Goal: Task Accomplishment & Management: Complete application form

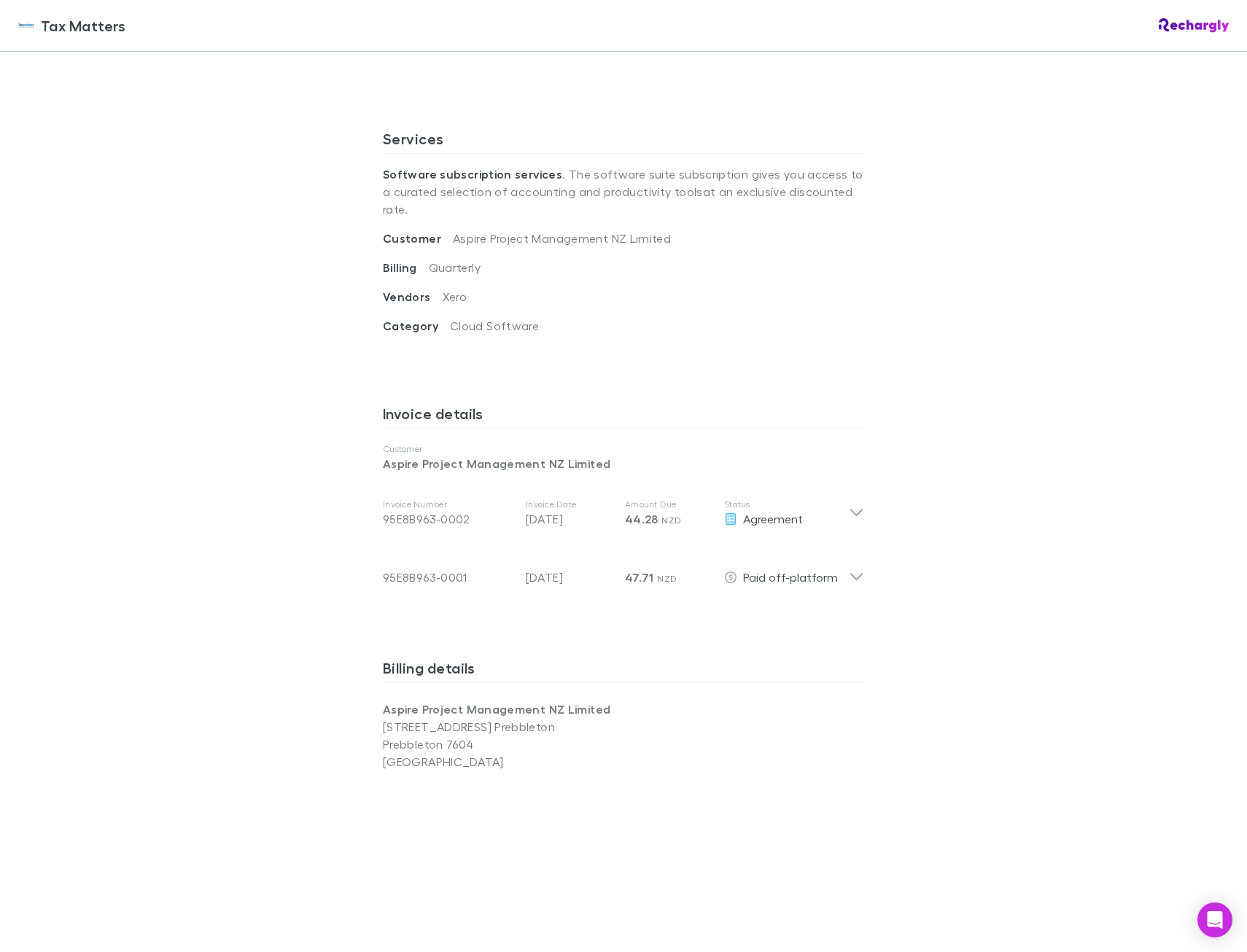
scroll to position [481, 0]
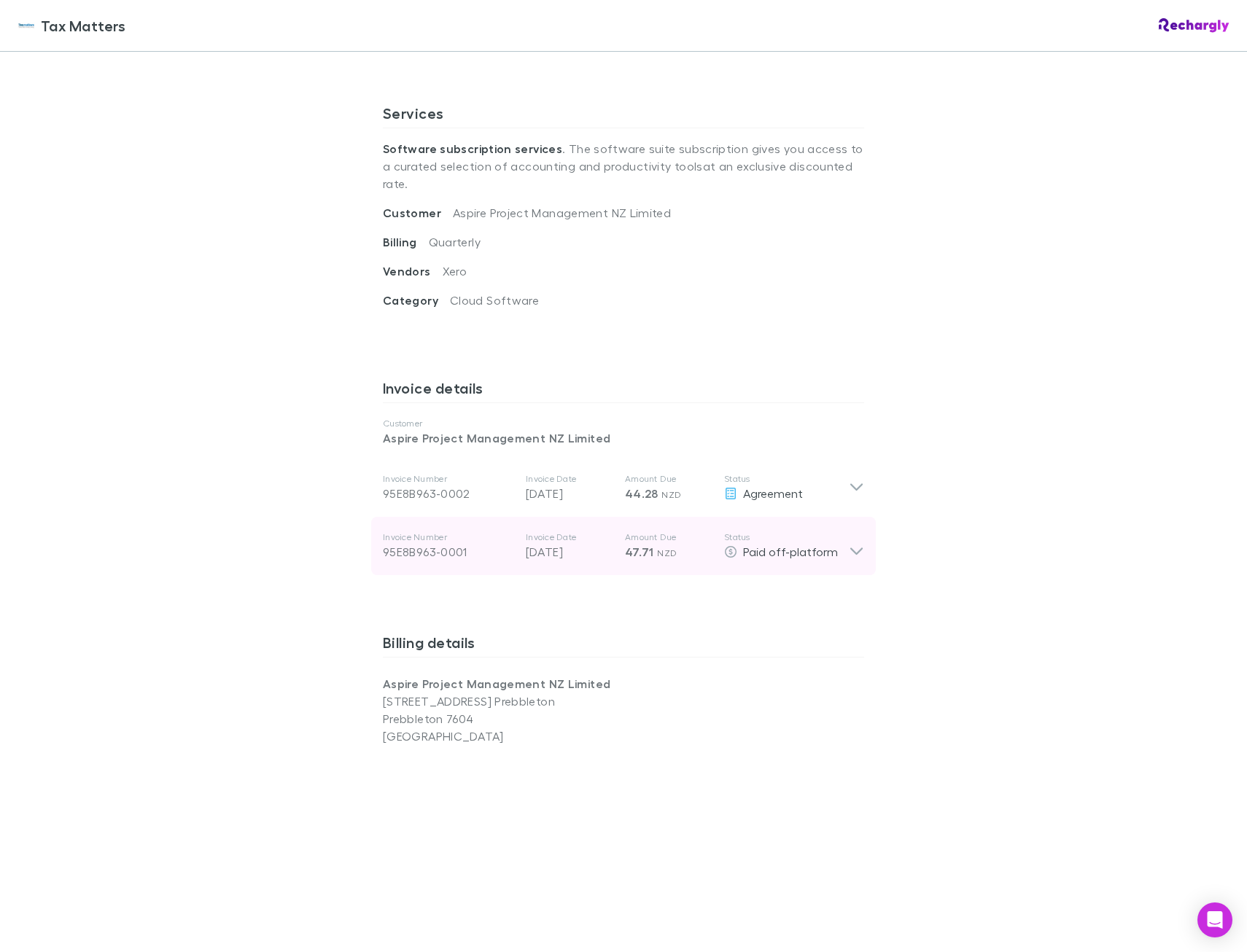
click at [849, 535] on icon at bounding box center [856, 546] width 15 height 30
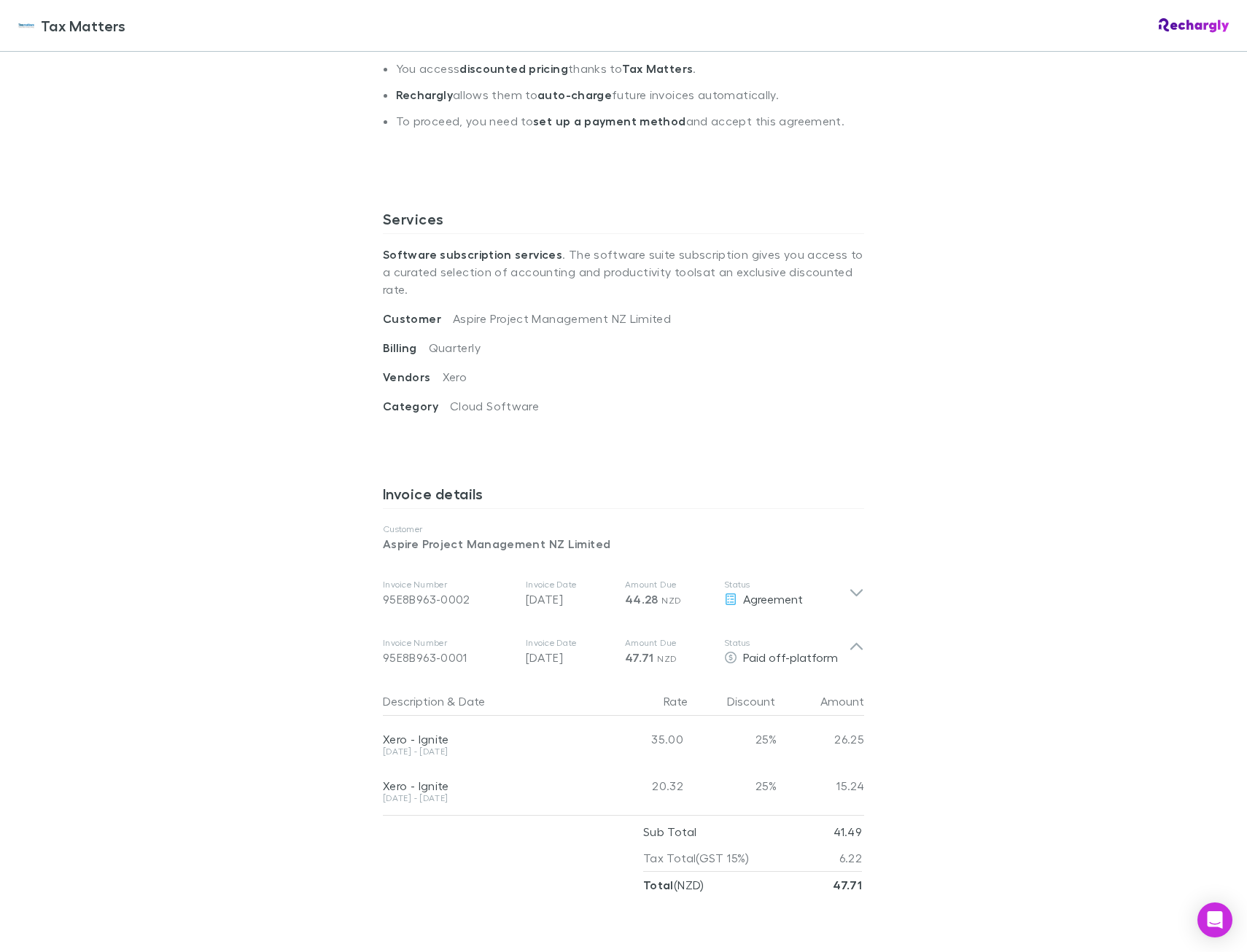
scroll to position [407, 0]
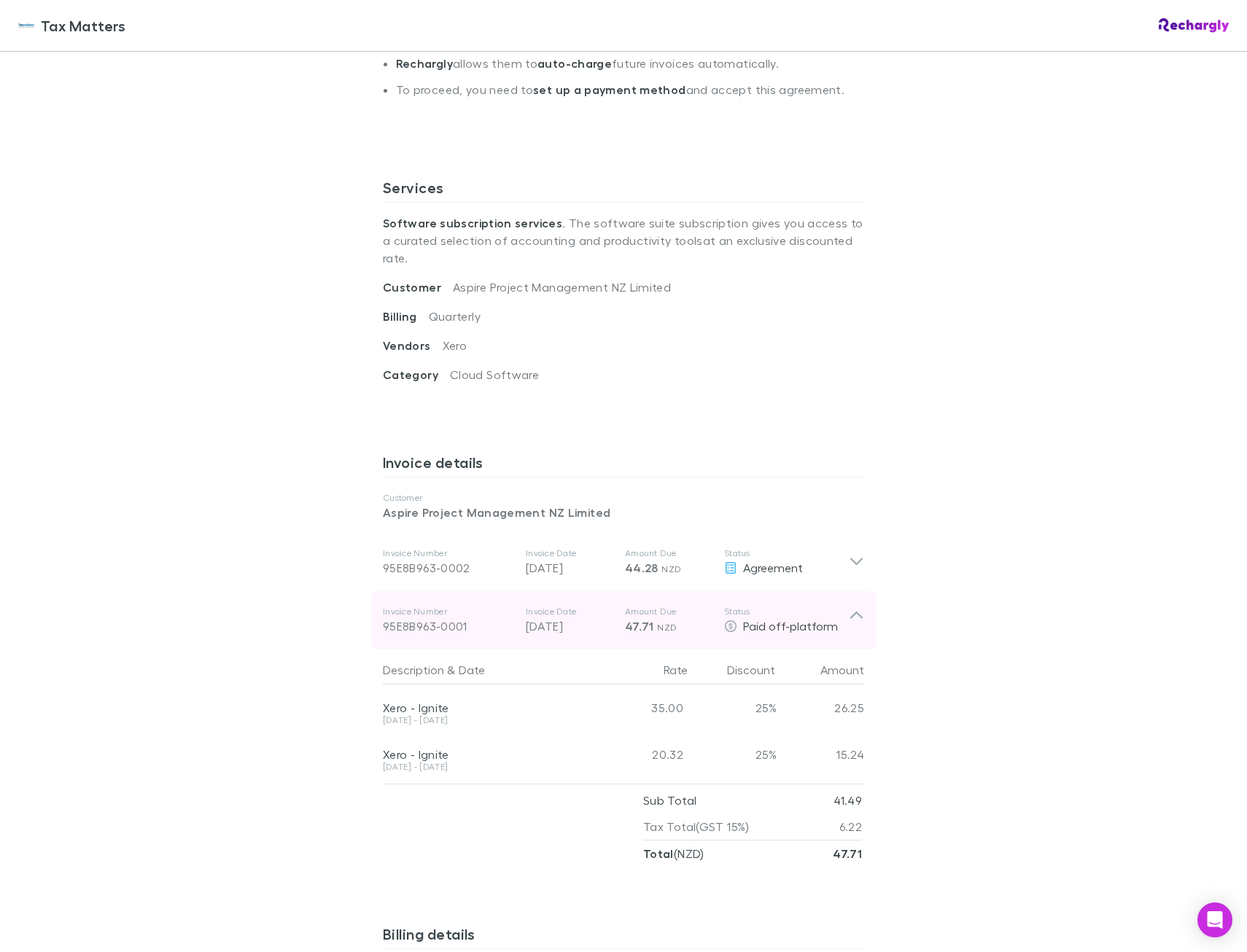
click at [854, 606] on icon at bounding box center [856, 621] width 15 height 30
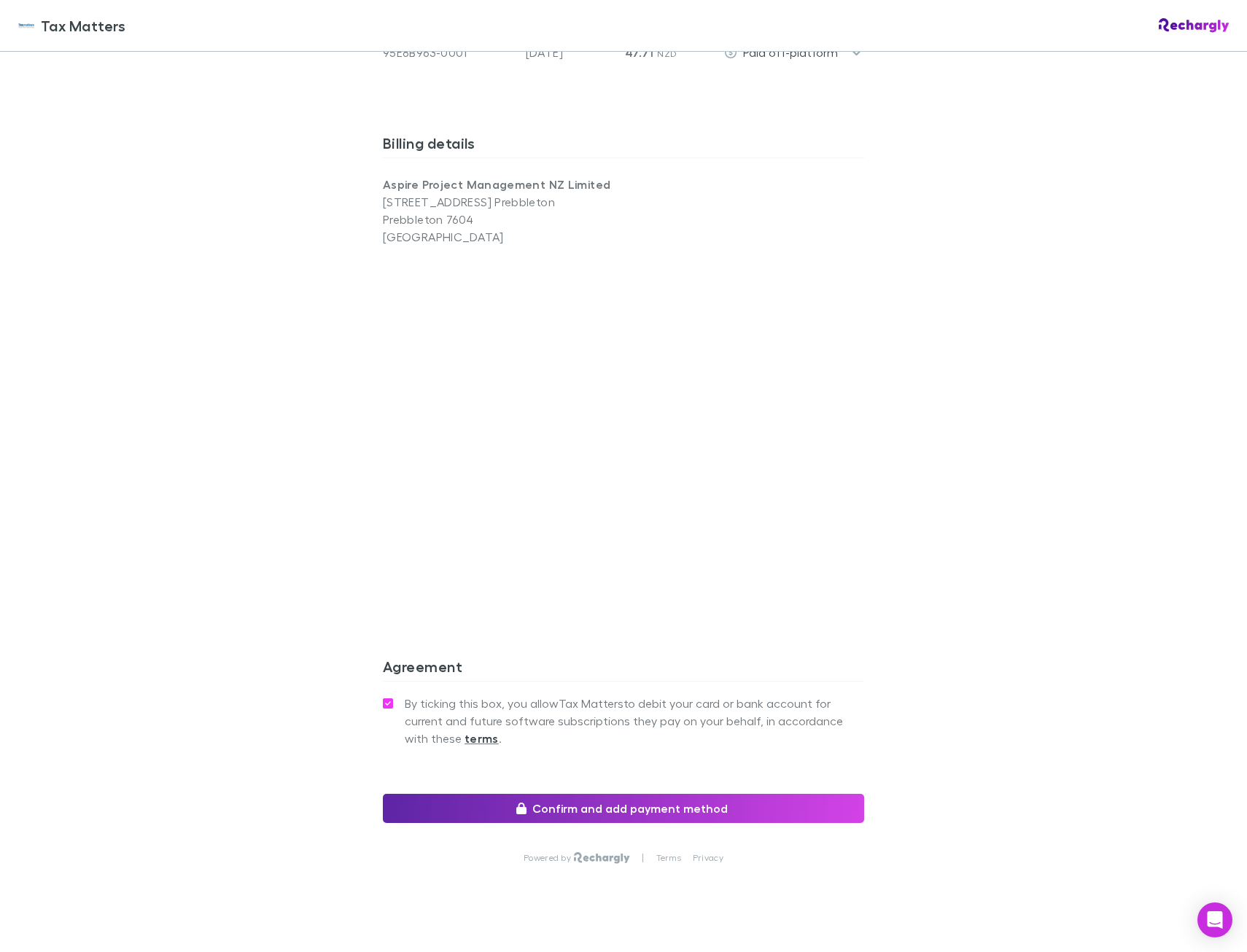
scroll to position [990, 0]
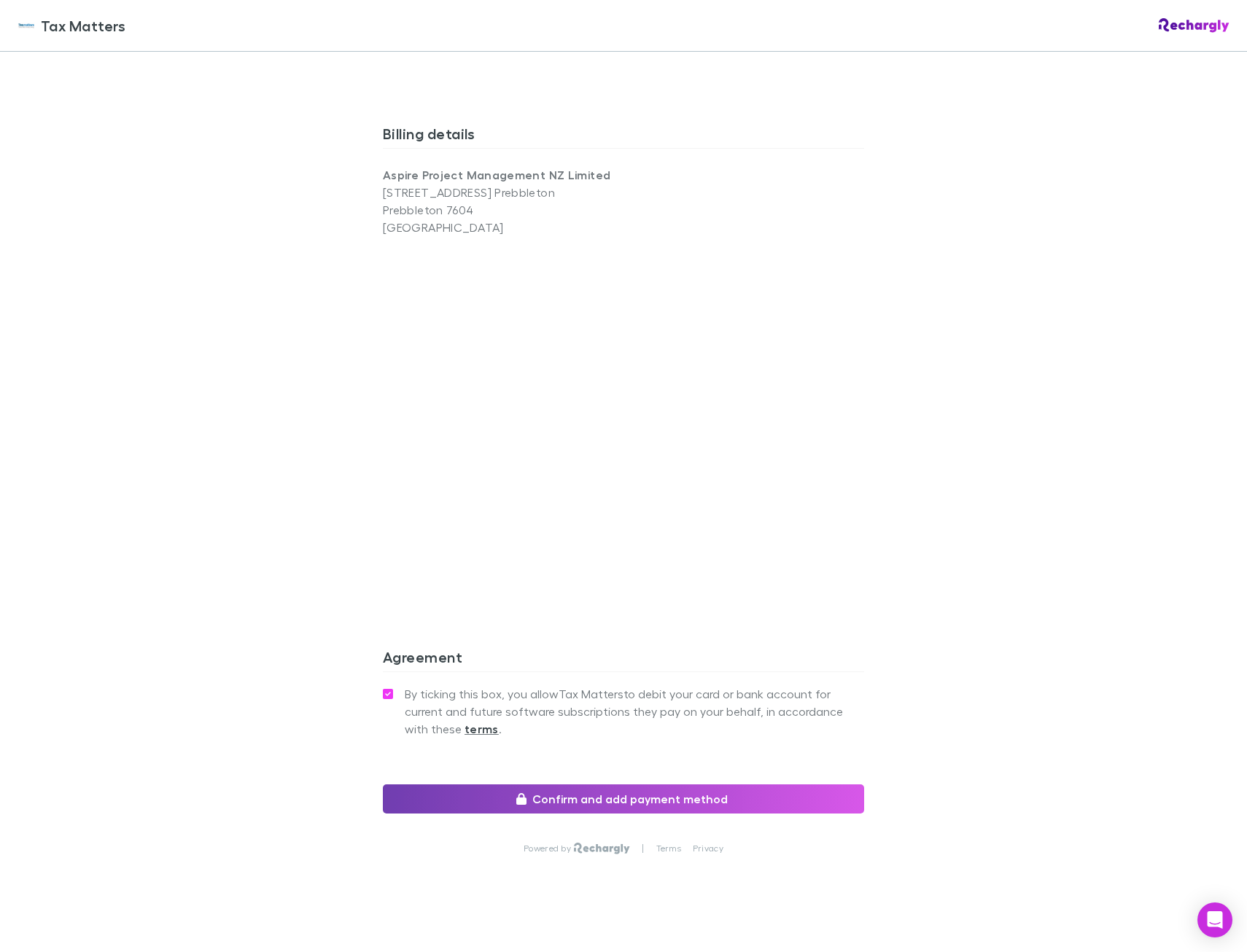
click at [706, 785] on button "Confirm and add payment method" at bounding box center [623, 799] width 481 height 30
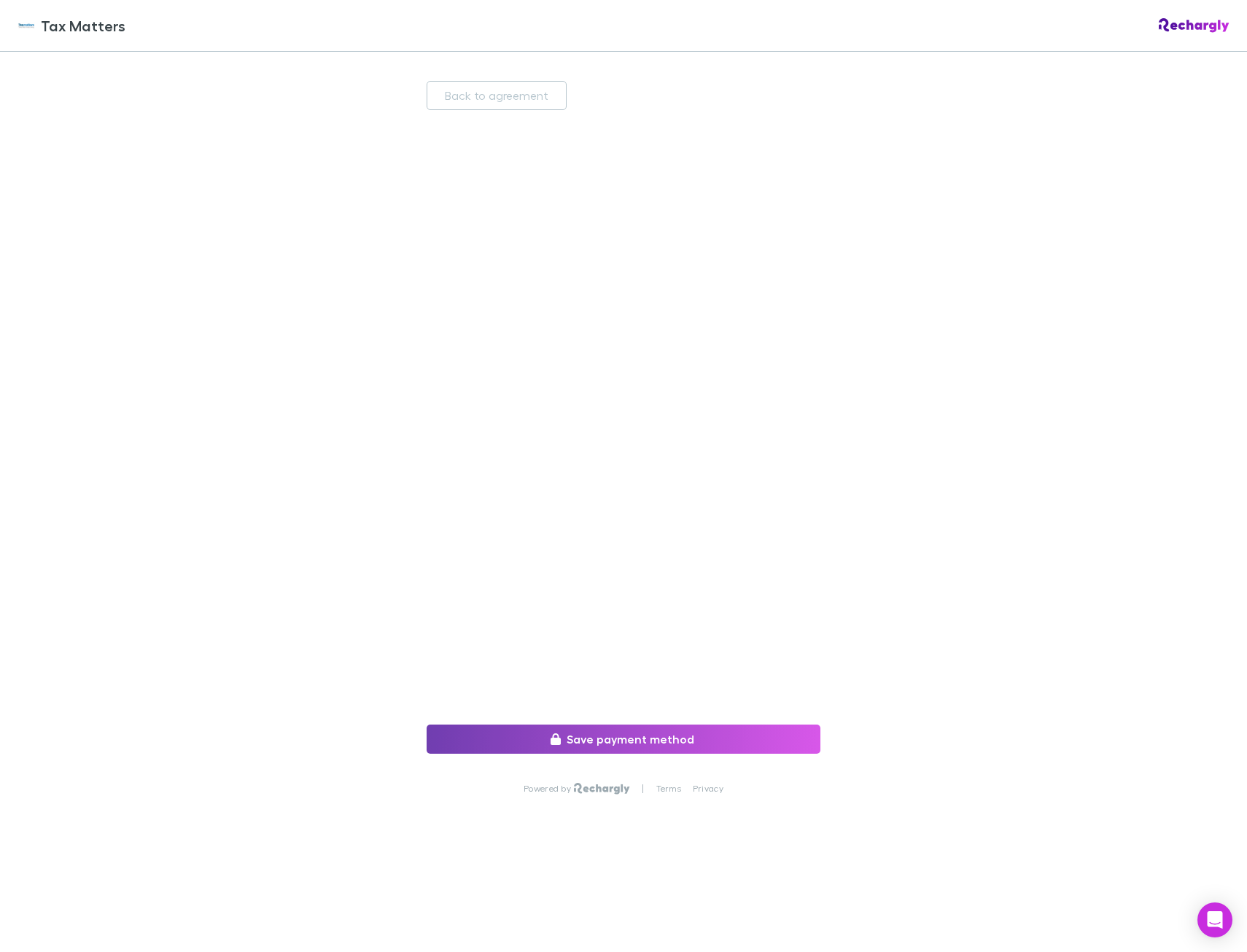
click at [583, 748] on button "Save payment method" at bounding box center [624, 739] width 394 height 30
click at [595, 737] on button "Save payment method" at bounding box center [624, 739] width 394 height 30
